Goal: Information Seeking & Learning: Learn about a topic

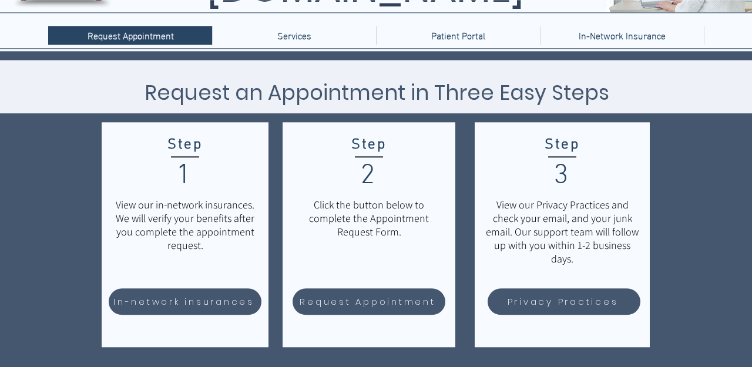
scroll to position [122, 0]
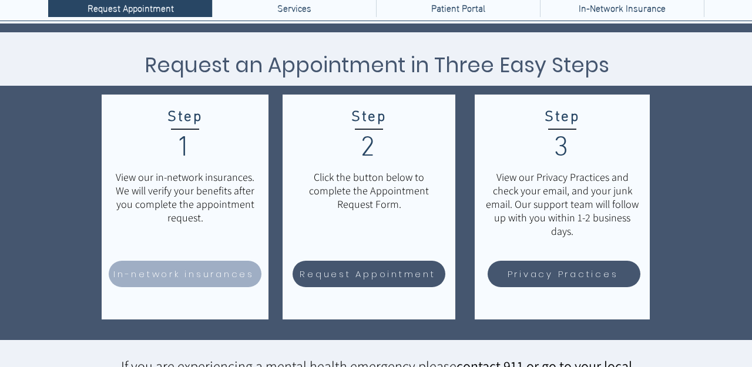
click at [213, 276] on span "In-network insurances" at bounding box center [183, 274] width 141 height 14
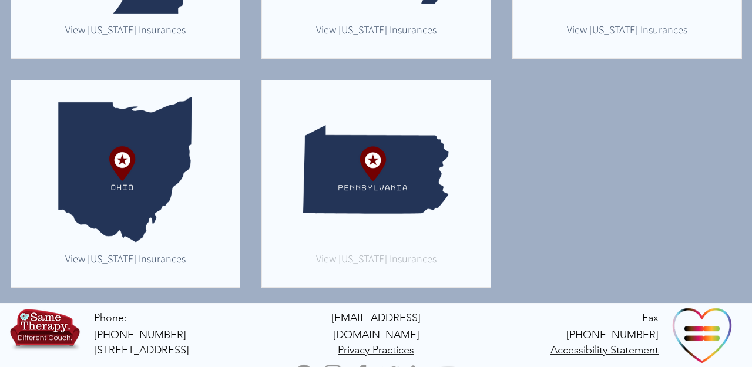
scroll to position [966, 0]
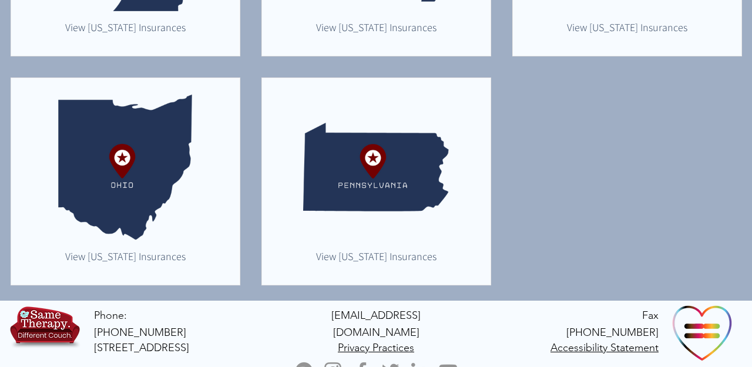
click at [367, 229] on img "main content" at bounding box center [376, 168] width 146 height 146
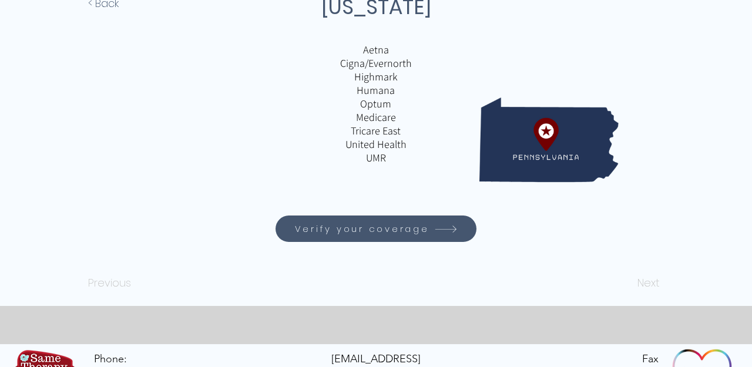
scroll to position [183, 0]
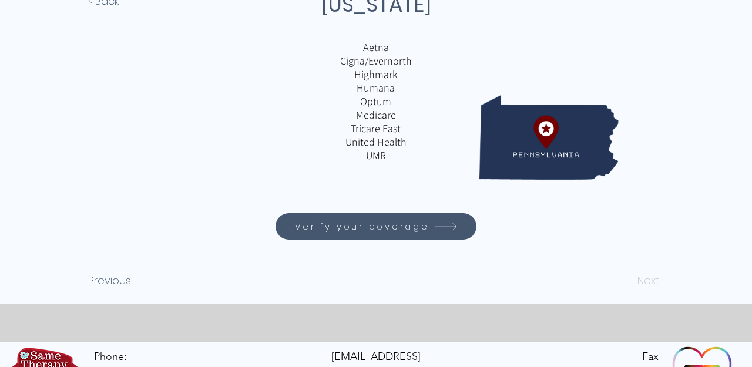
click at [376, 47] on p "Aetna" at bounding box center [376, 48] width 274 height 14
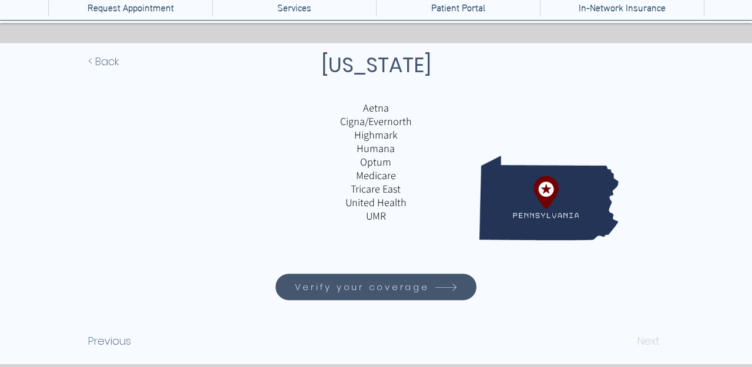
scroll to position [122, 0]
click at [393, 296] on span "Verify your coverage" at bounding box center [375, 287] width 197 height 23
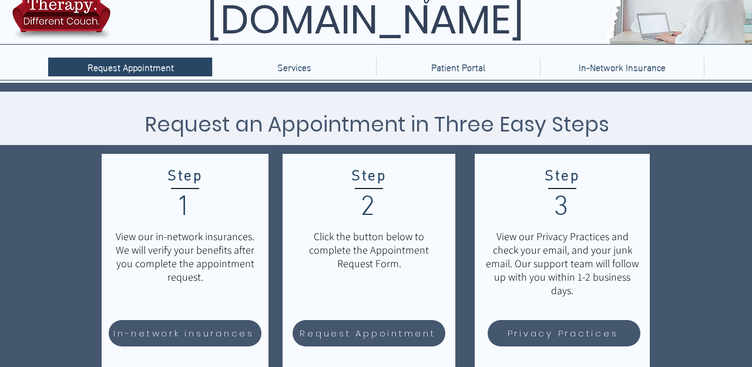
scroll to position [60, 0]
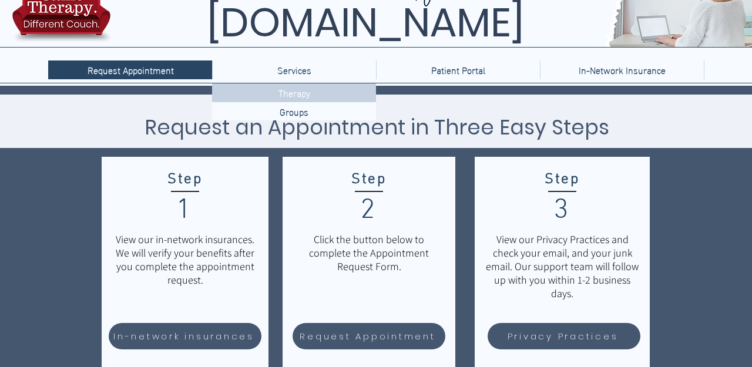
click at [304, 96] on p "Therapy" at bounding box center [294, 92] width 41 height 18
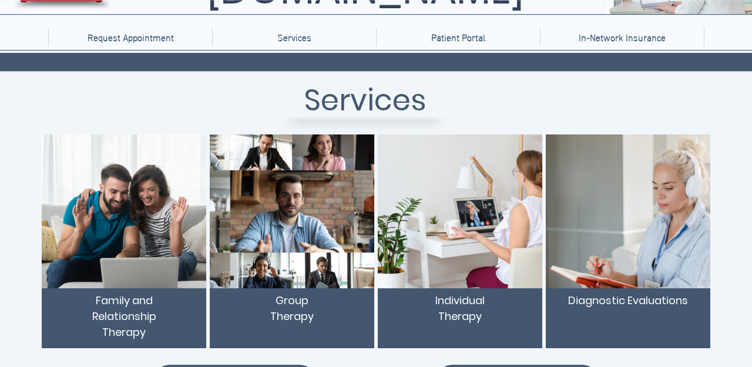
scroll to position [61, 0]
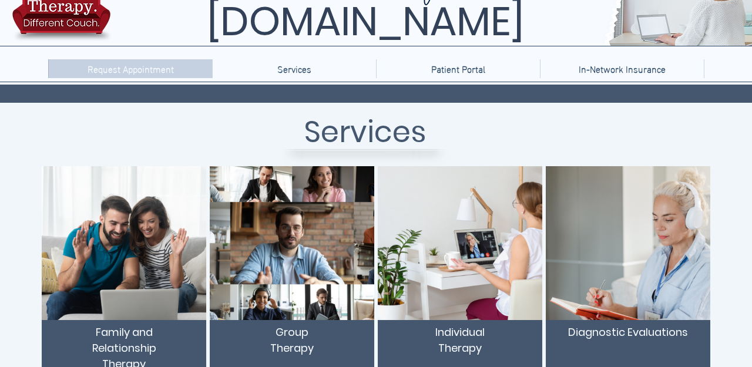
click at [156, 69] on p "Request Appointment" at bounding box center [131, 68] width 98 height 19
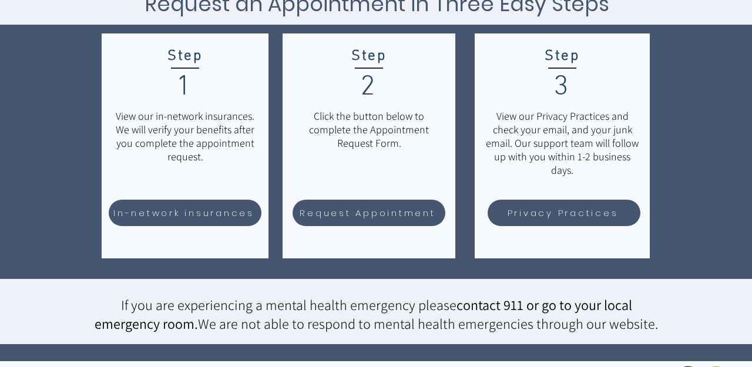
scroll to position [243, 0]
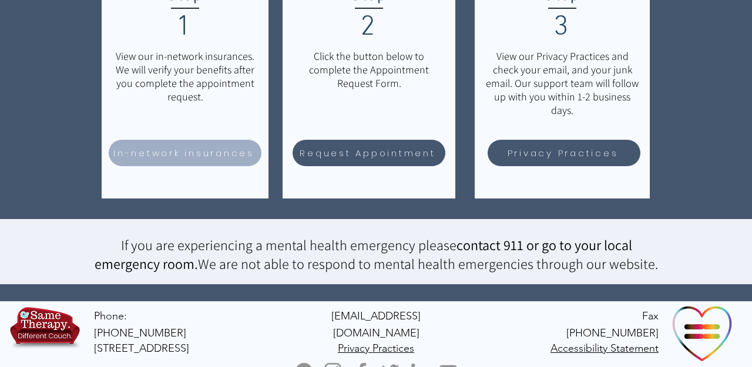
click at [186, 144] on span "In-network insurances" at bounding box center [184, 153] width 149 height 23
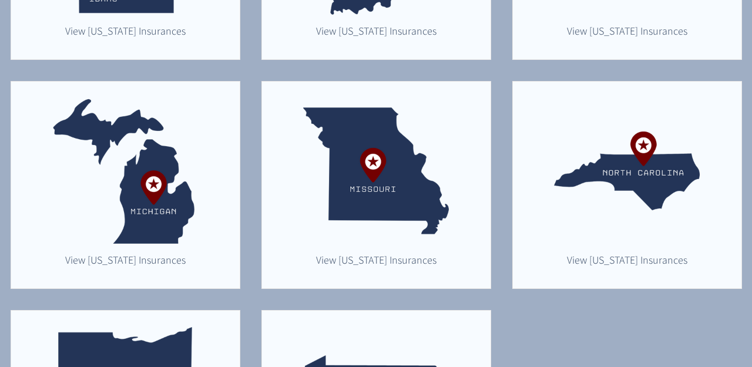
scroll to position [916, 0]
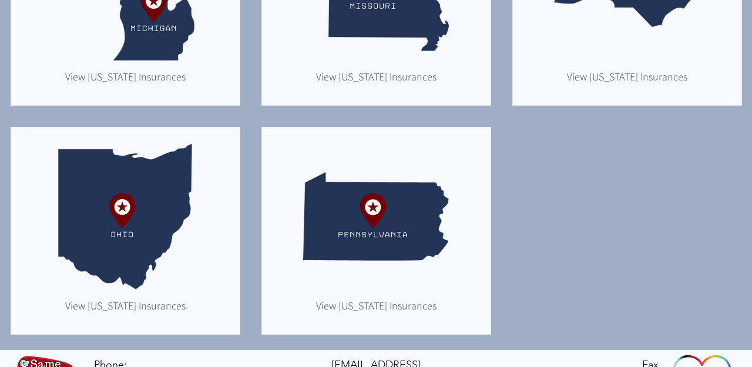
click at [363, 205] on img "main content" at bounding box center [376, 217] width 146 height 146
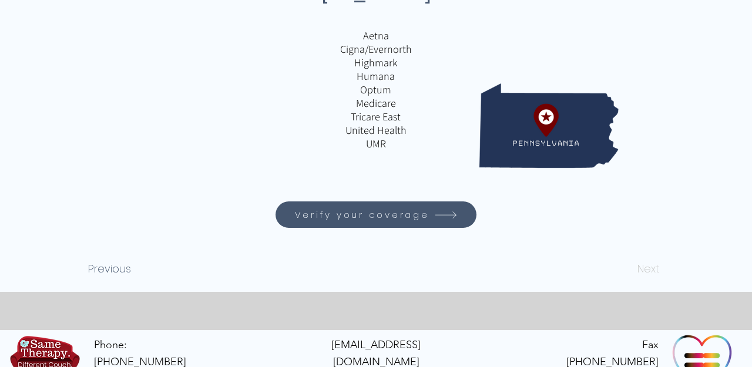
scroll to position [163, 0]
